Goal: Use online tool/utility: Utilize a website feature to perform a specific function

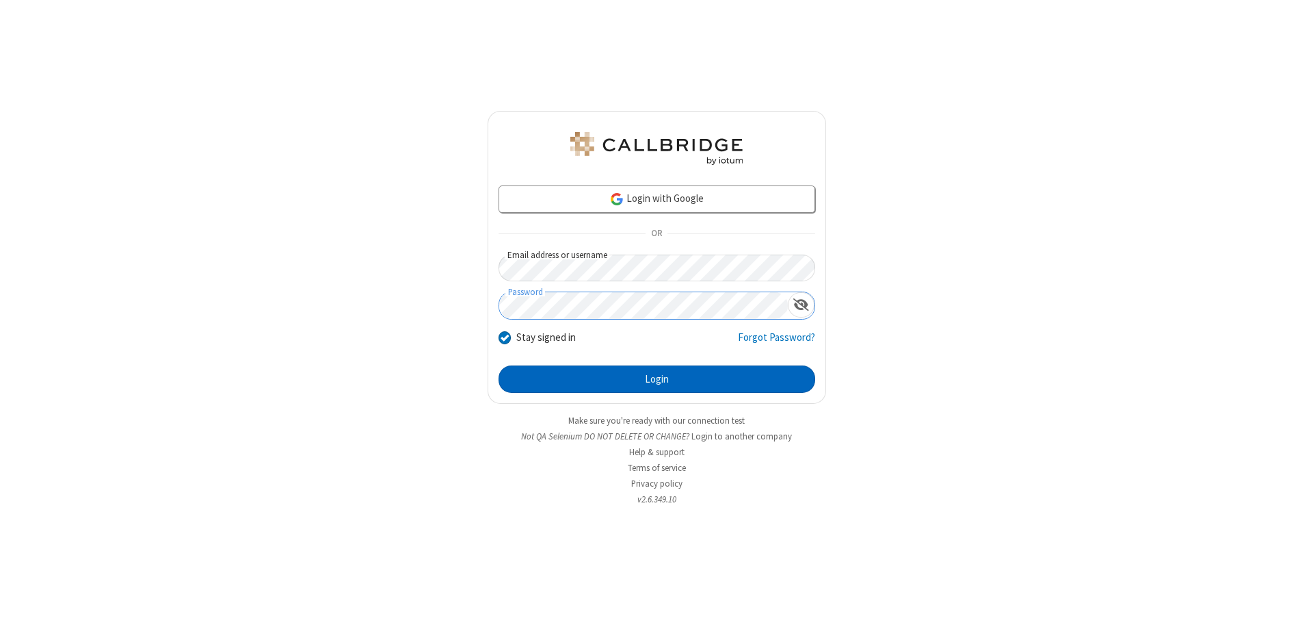
click at [657, 379] on button "Login" at bounding box center [657, 378] width 317 height 27
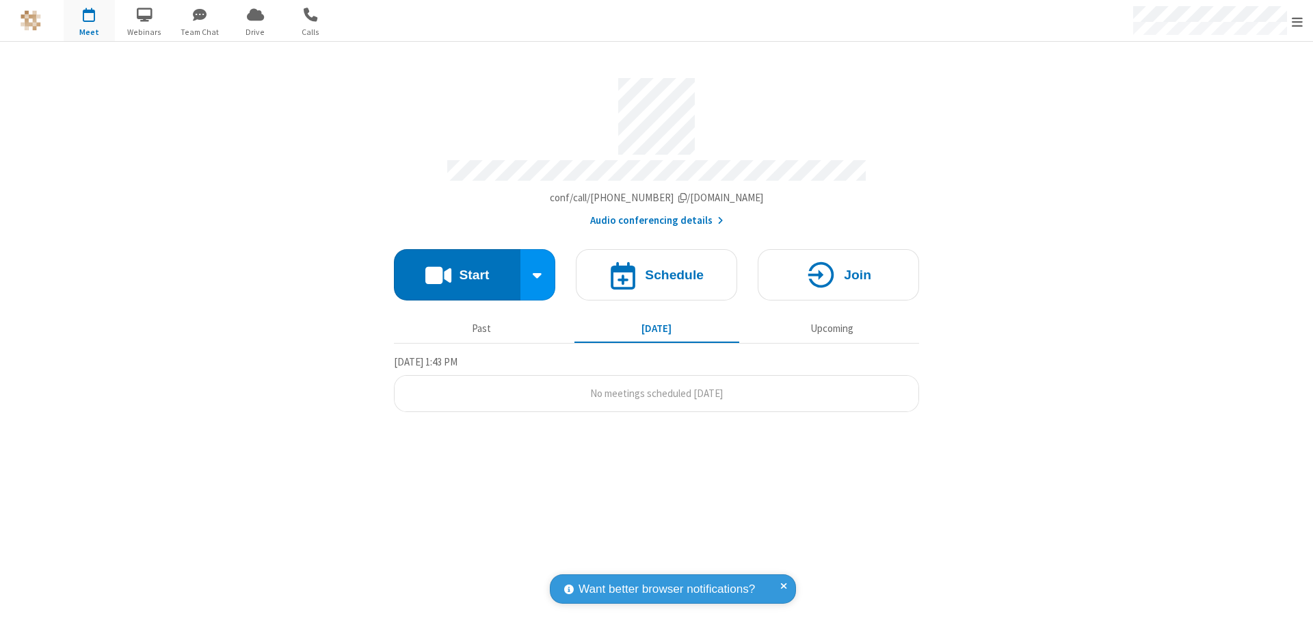
click at [457, 268] on button "Start" at bounding box center [457, 274] width 127 height 51
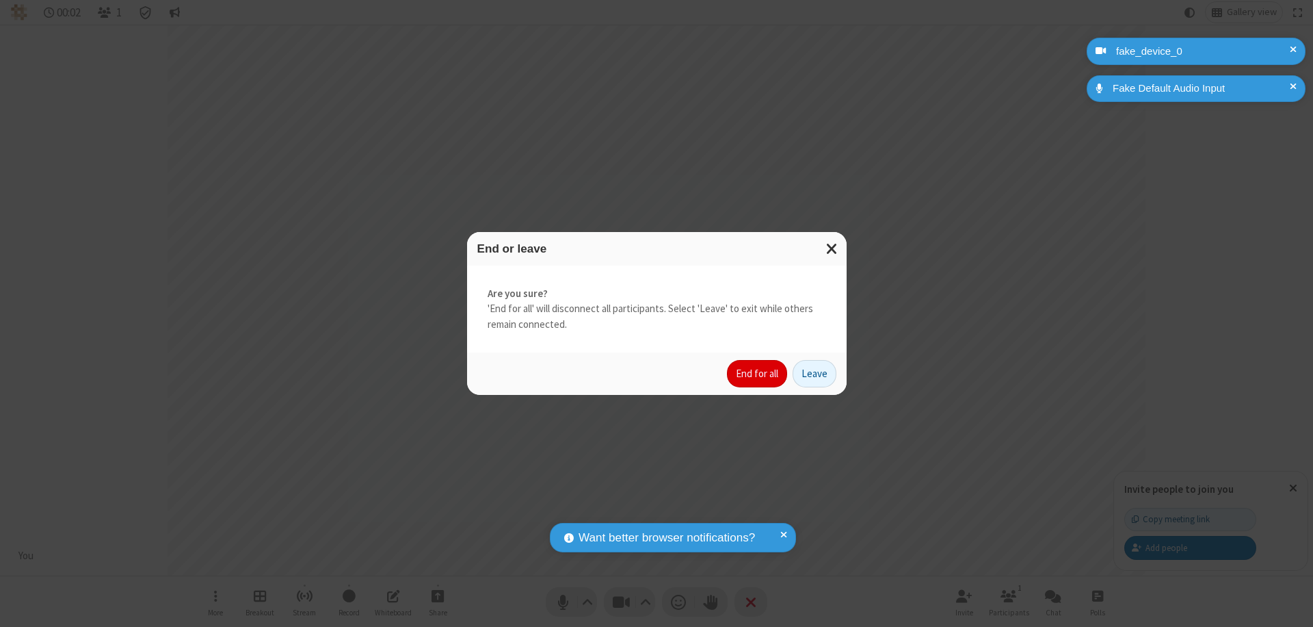
click at [758, 373] on button "End for all" at bounding box center [757, 373] width 60 height 27
